Goal: Task Accomplishment & Management: Complete application form

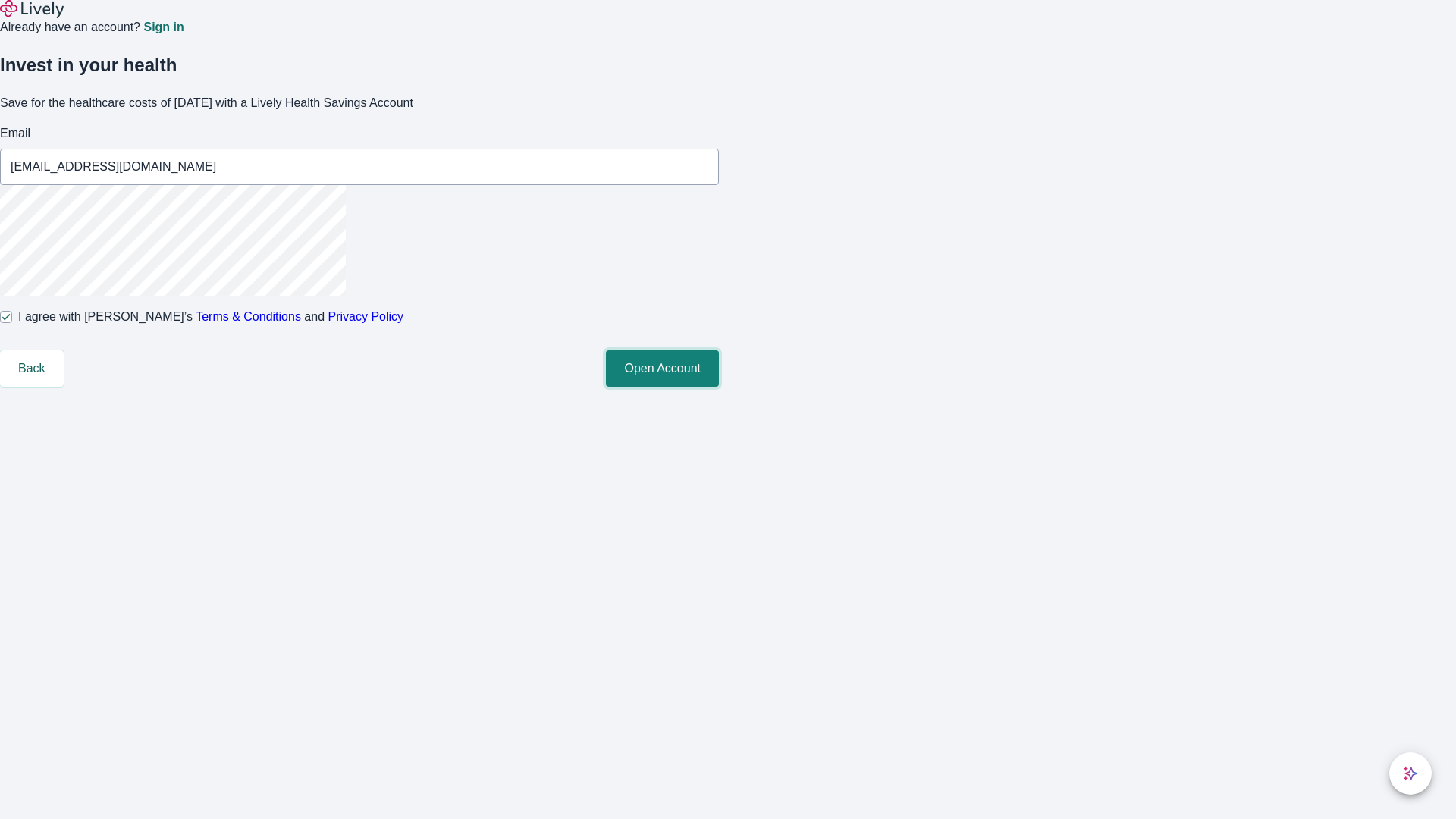
click at [719, 386] on button "Open Account" at bounding box center [662, 368] width 113 height 36
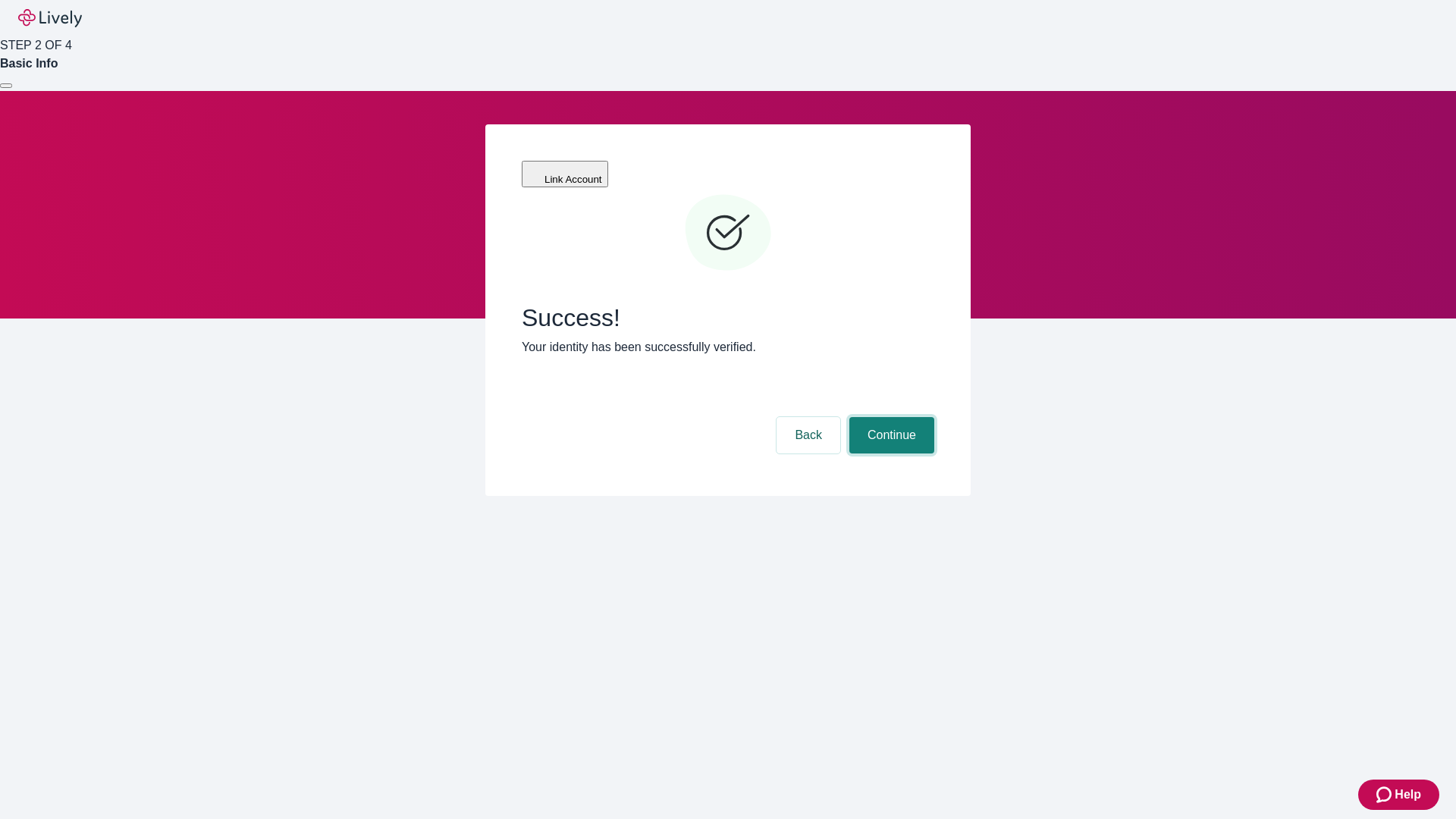
click at [889, 417] on button "Continue" at bounding box center [891, 435] width 85 height 36
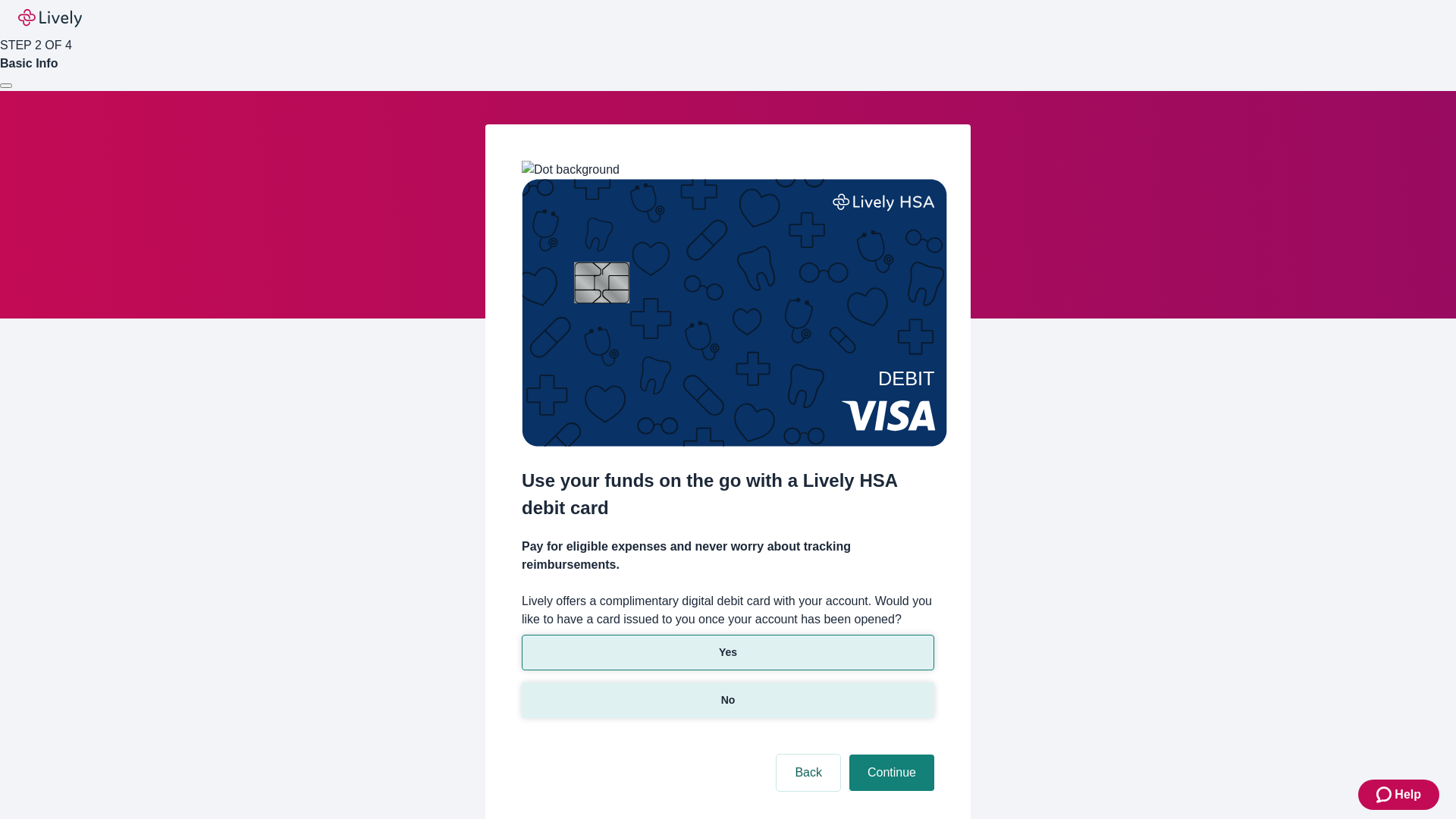
click at [728, 692] on p "No" at bounding box center [728, 700] width 15 height 16
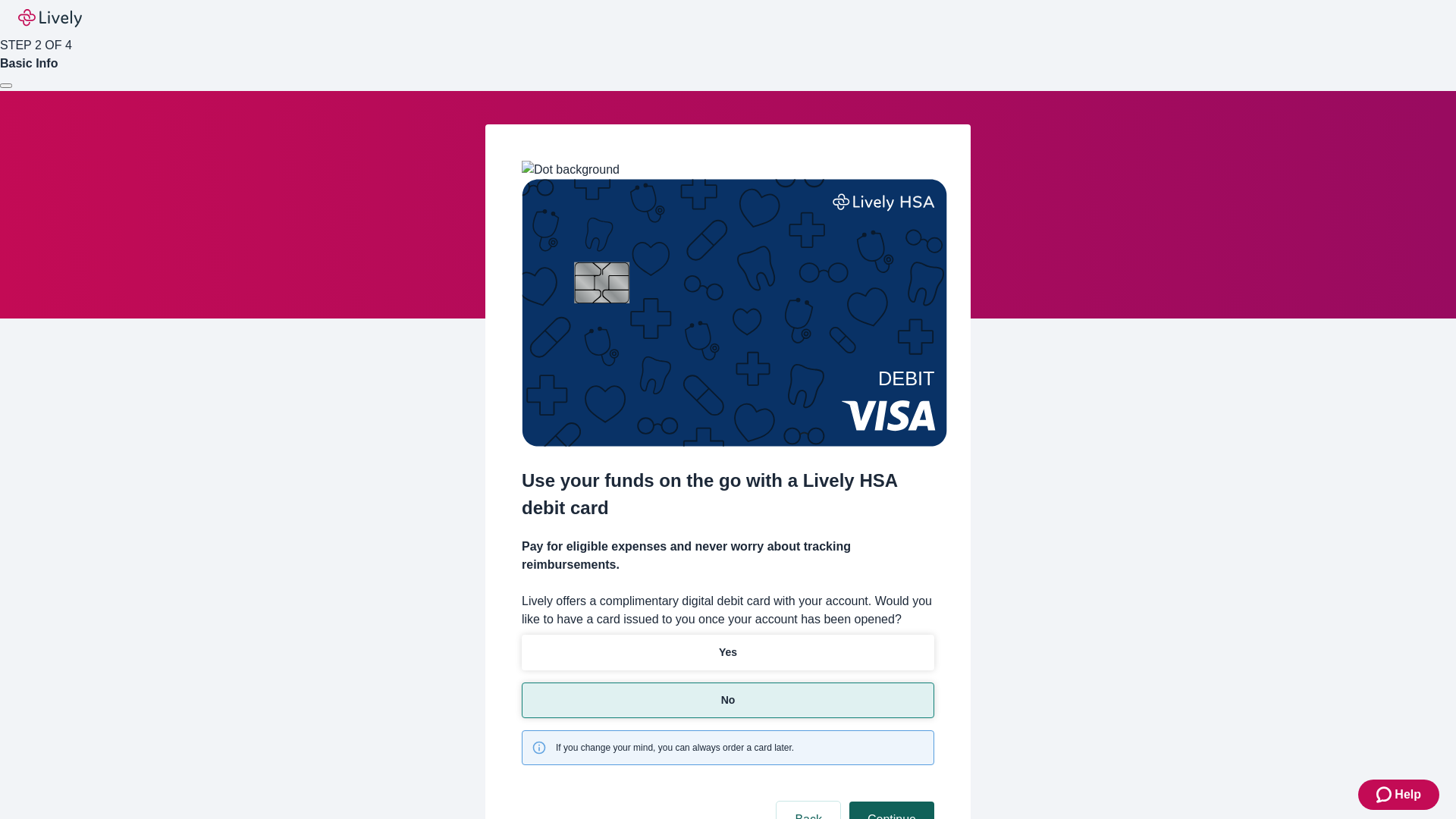
click at [889, 802] on button "Continue" at bounding box center [891, 820] width 85 height 36
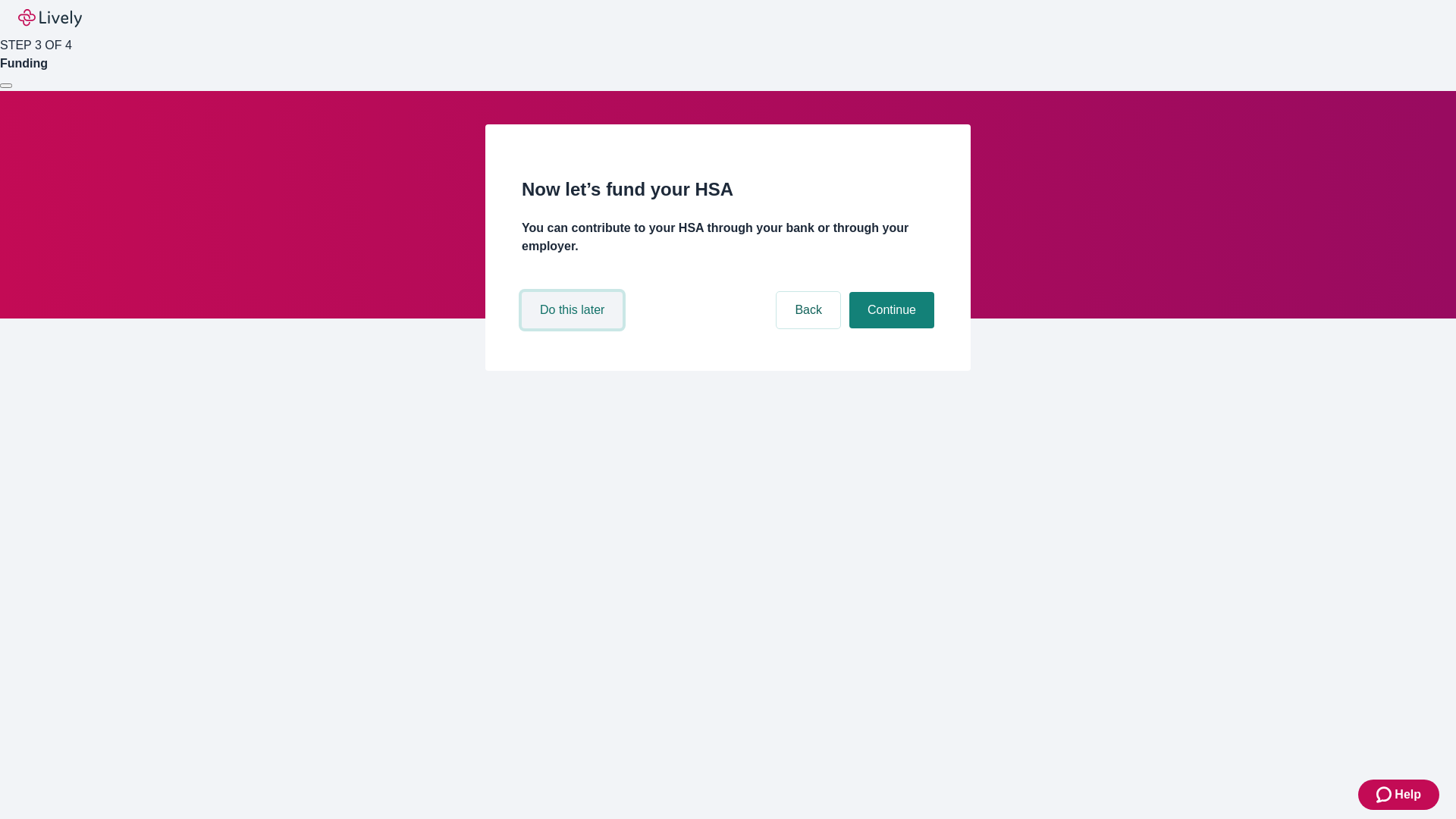
click at [574, 328] on button "Do this later" at bounding box center [572, 310] width 101 height 36
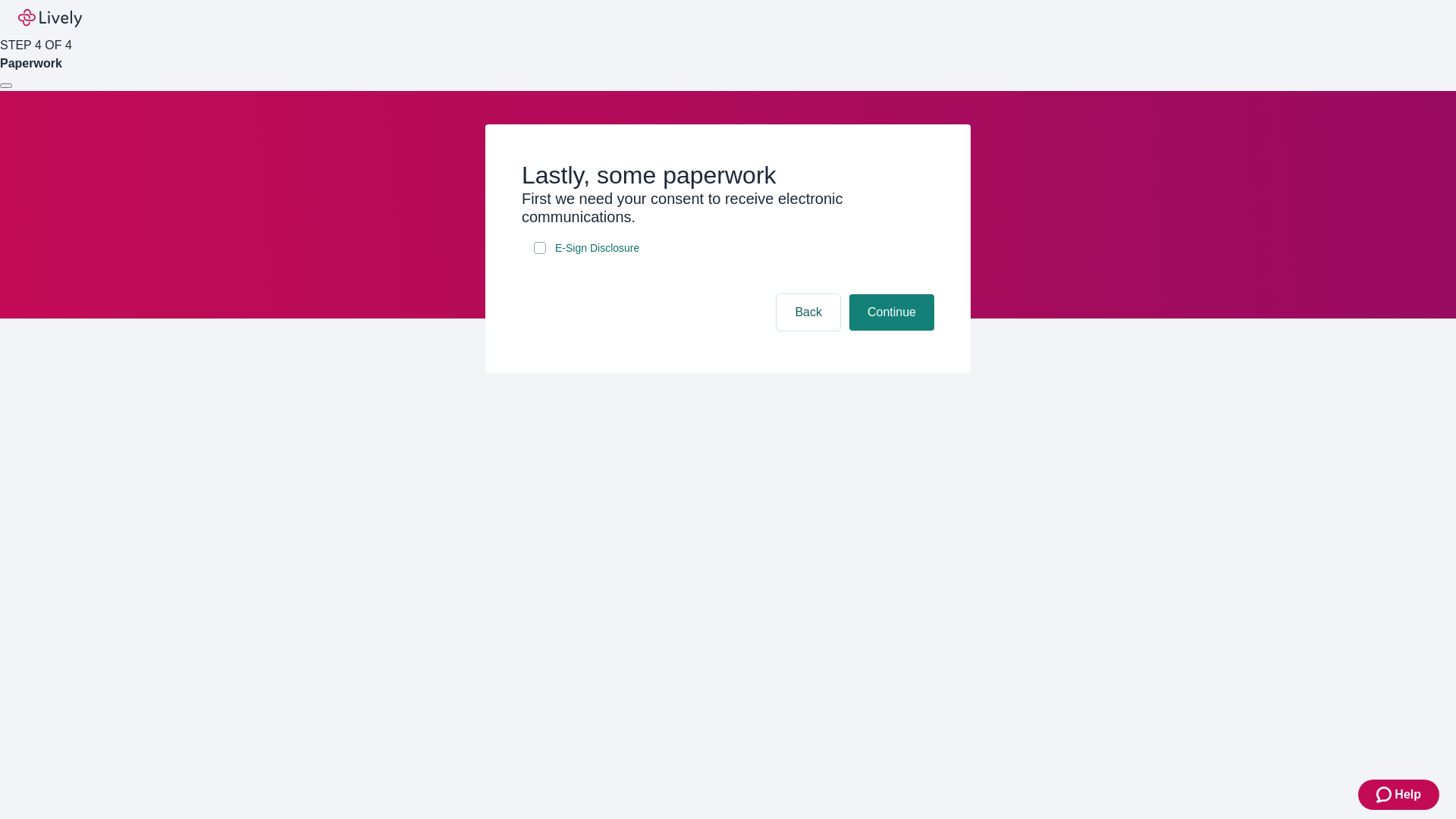
click at [540, 254] on input "E-Sign Disclosure" at bounding box center [539, 247] width 12 height 12
checkbox input "true"
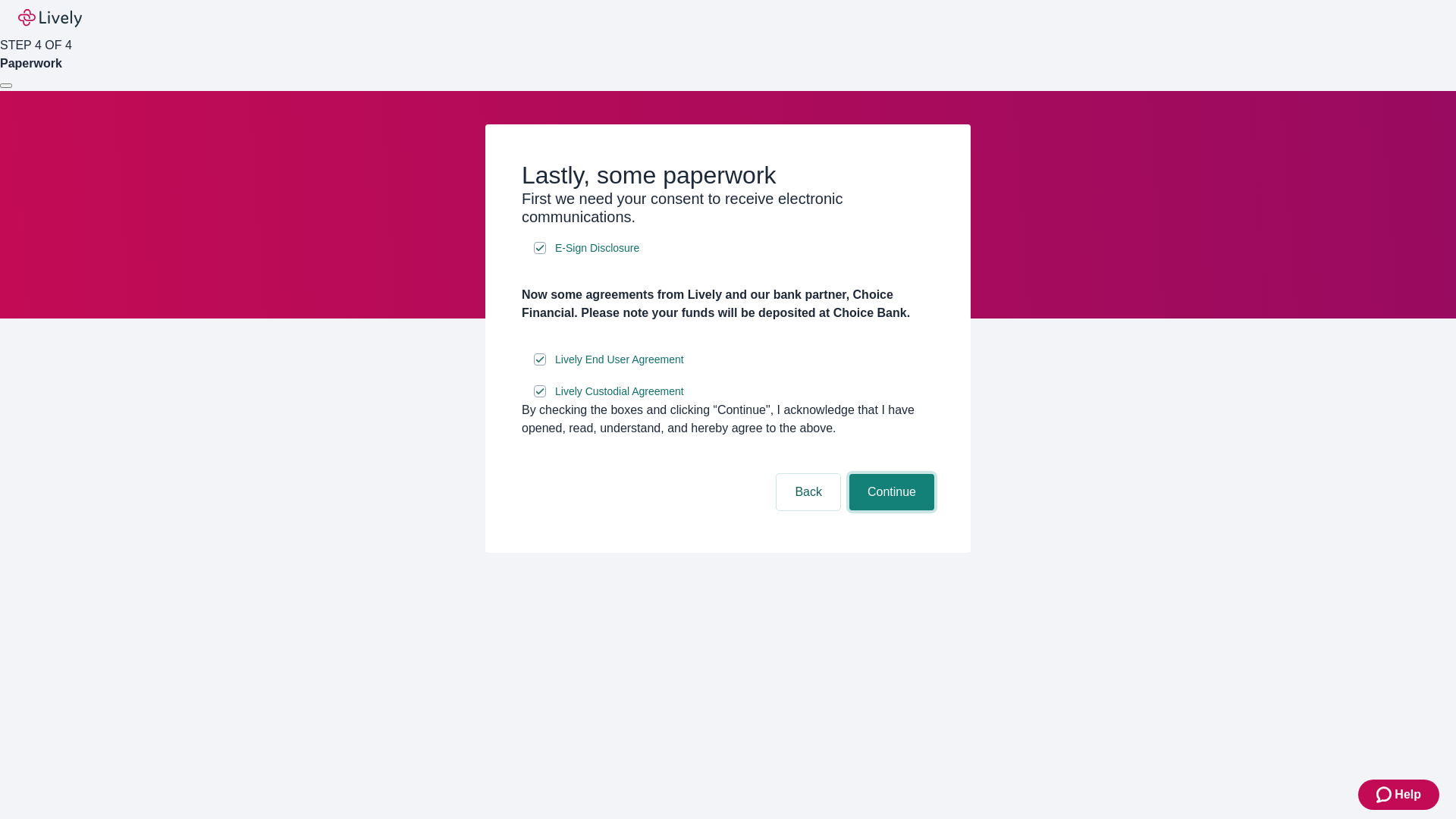
click at [889, 510] on button "Continue" at bounding box center [891, 492] width 85 height 36
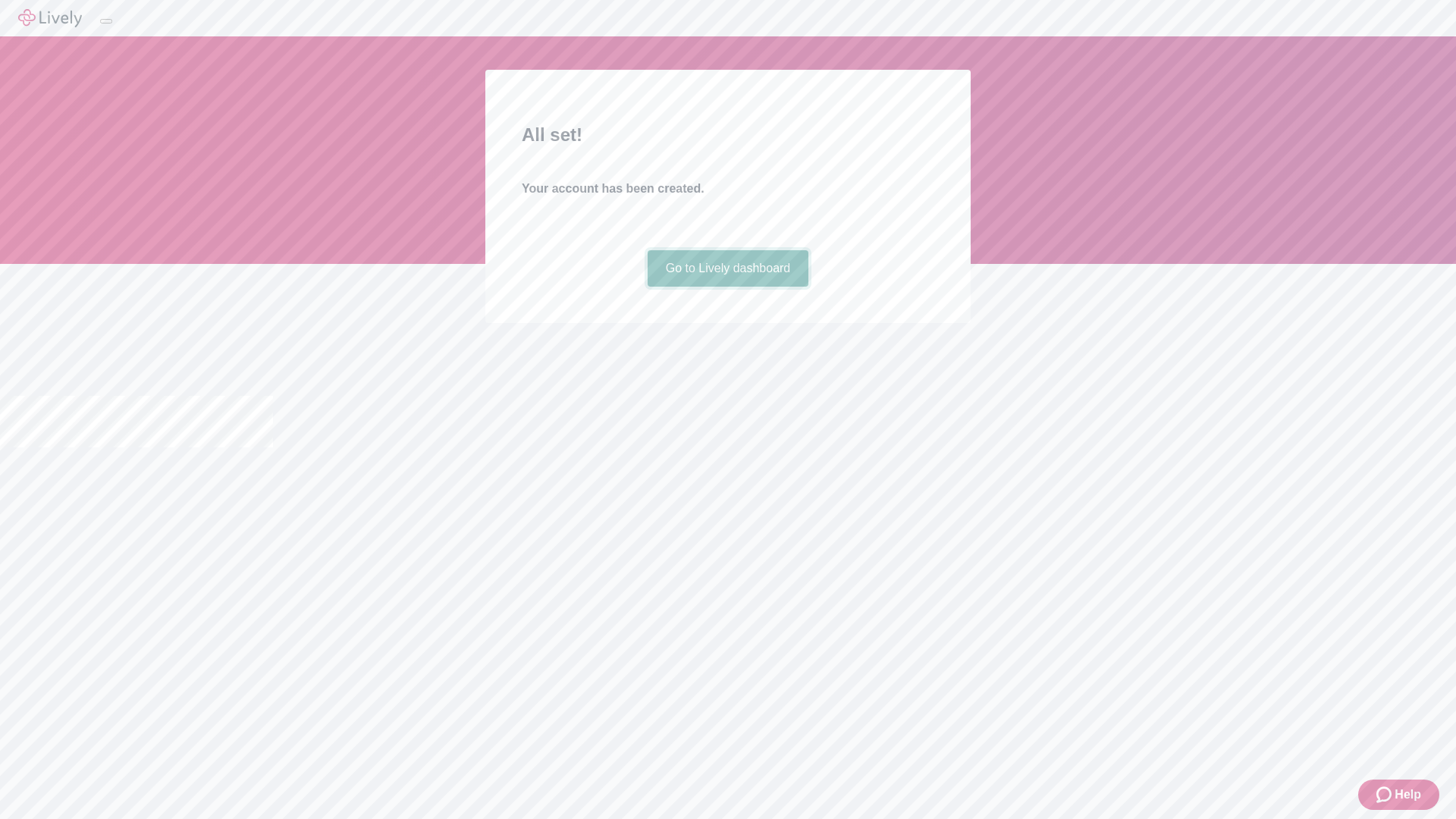
click at [728, 286] on link "Go to Lively dashboard" at bounding box center [728, 268] width 162 height 36
